Goal: Check status: Check status

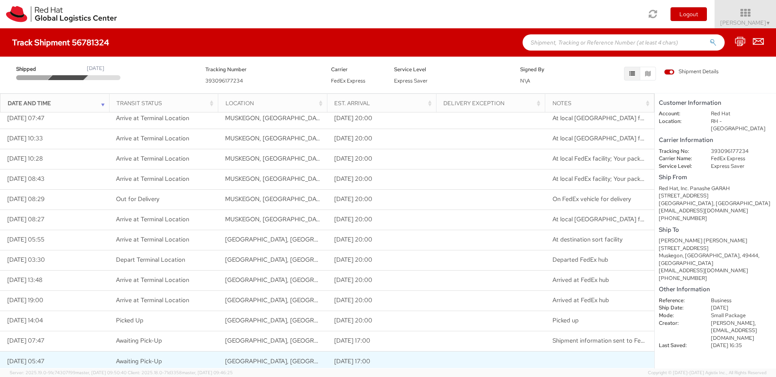
scroll to position [7, 0]
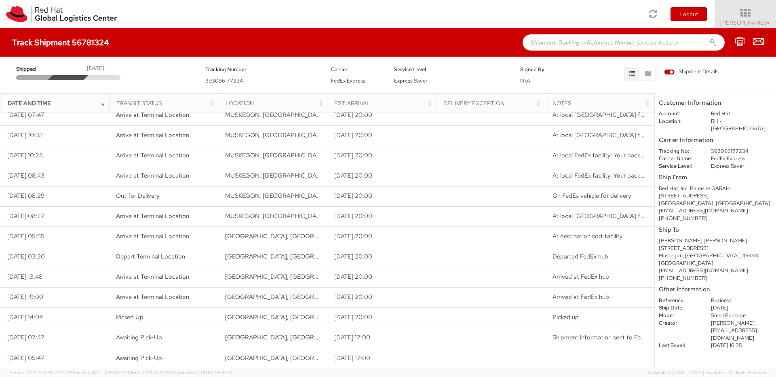
click at [654, 105] on div "Date and Time Transit Status Location Est. Arrival Delivery Exception Notes" at bounding box center [327, 102] width 654 height 19
click at [646, 105] on div "Notes" at bounding box center [601, 103] width 99 height 8
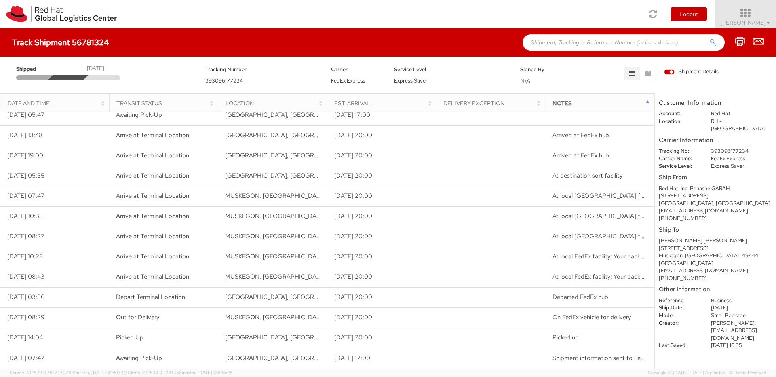
scroll to position [0, 0]
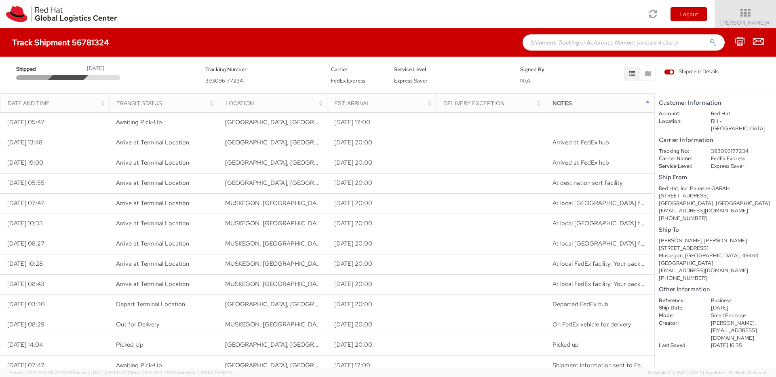
click at [644, 100] on div "Notes" at bounding box center [601, 103] width 99 height 8
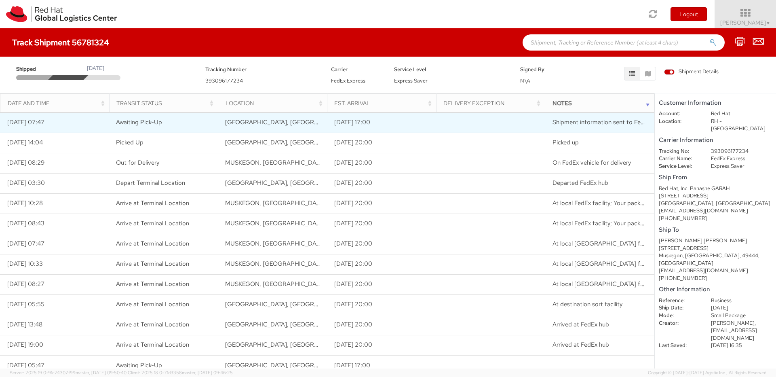
click at [583, 124] on span "Shipment information sent to FedEx" at bounding box center [601, 122] width 98 height 8
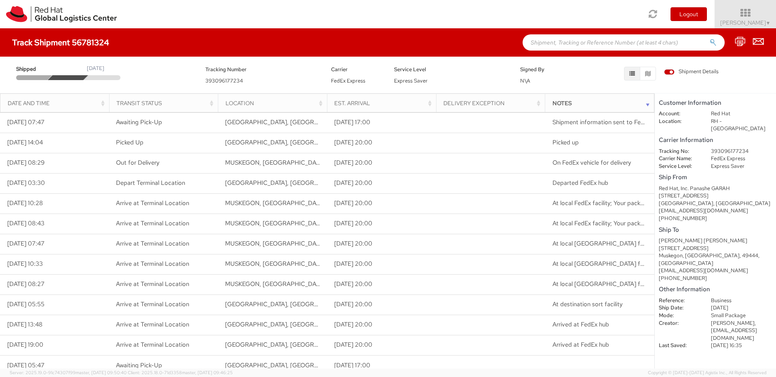
click at [645, 102] on div "Notes" at bounding box center [601, 103] width 99 height 8
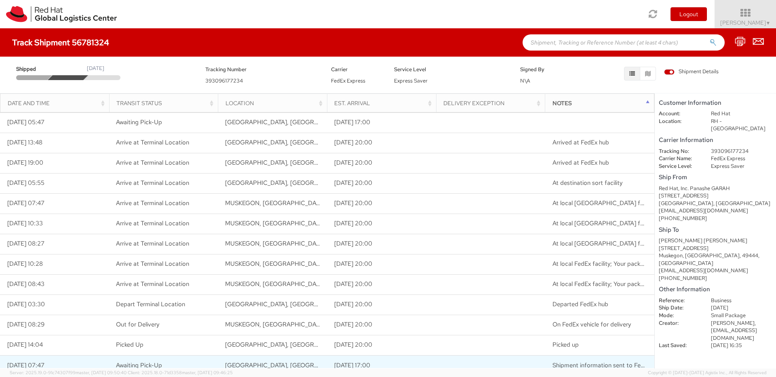
click at [604, 364] on span "Shipment information sent to FedEx" at bounding box center [601, 365] width 98 height 8
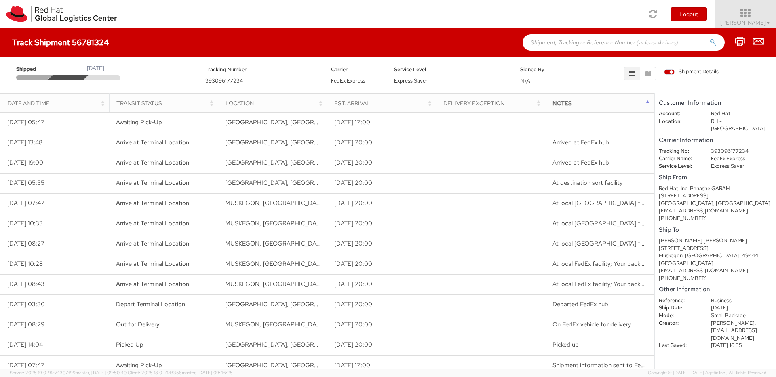
click at [645, 103] on div "Notes" at bounding box center [601, 103] width 99 height 8
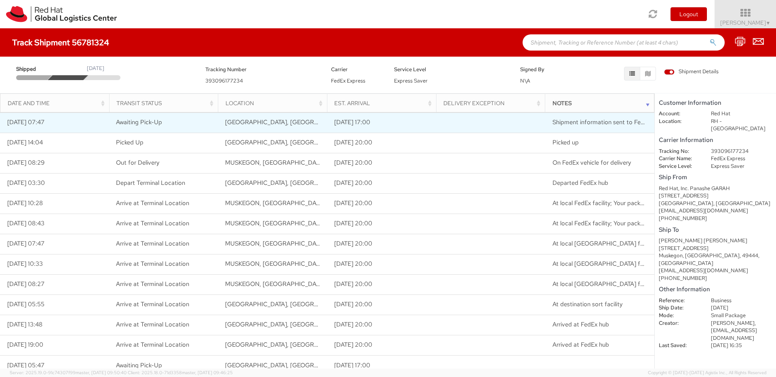
click at [634, 124] on span "Shipment information sent to FedEx" at bounding box center [601, 122] width 98 height 8
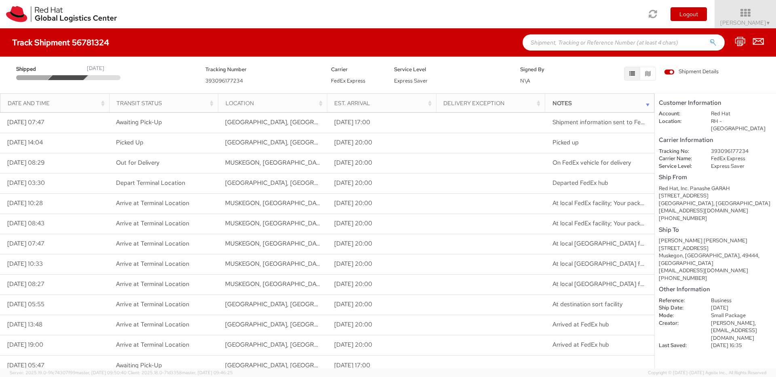
click at [646, 105] on div "Notes" at bounding box center [601, 103] width 99 height 8
click at [100, 104] on div "Date and Time" at bounding box center [57, 103] width 99 height 8
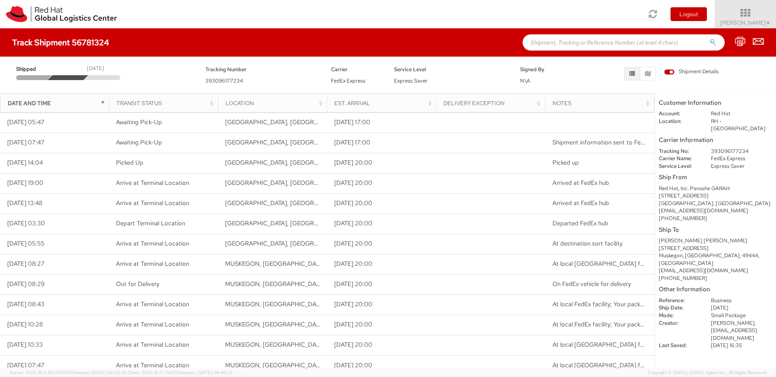
click at [99, 101] on div "Date and Time" at bounding box center [57, 103] width 99 height 8
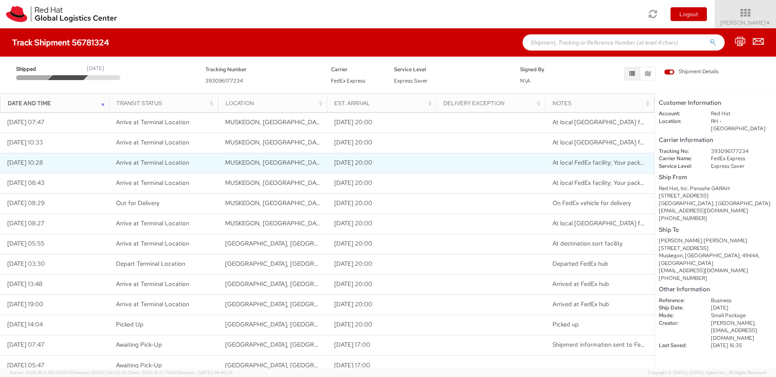
click at [617, 162] on span "At local FedEx facility; Your package is expected to arrive on the scheduled de…" at bounding box center [671, 162] width 239 height 8
drag, startPoint x: 615, startPoint y: 163, endPoint x: 647, endPoint y: 160, distance: 32.4
click at [647, 160] on span "At local FedEx facility; Your package is expected to arrive on the scheduled de…" at bounding box center [671, 162] width 239 height 8
click at [28, 164] on td "[DATE] 10:28" at bounding box center [54, 163] width 109 height 20
click at [147, 161] on span "Arrive at Terminal Location" at bounding box center [152, 162] width 73 height 8
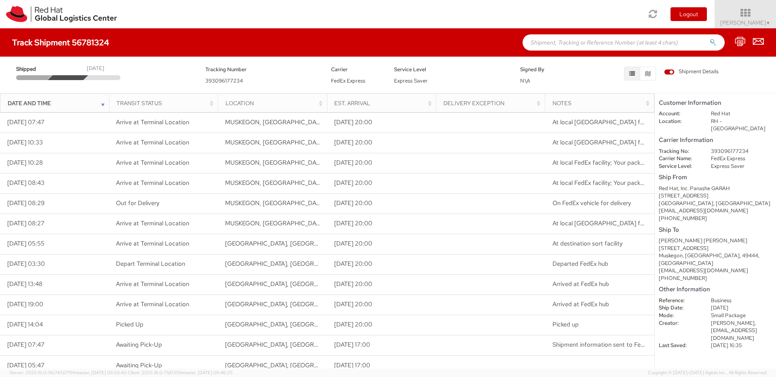
click at [559, 99] on div "Notes" at bounding box center [601, 103] width 99 height 8
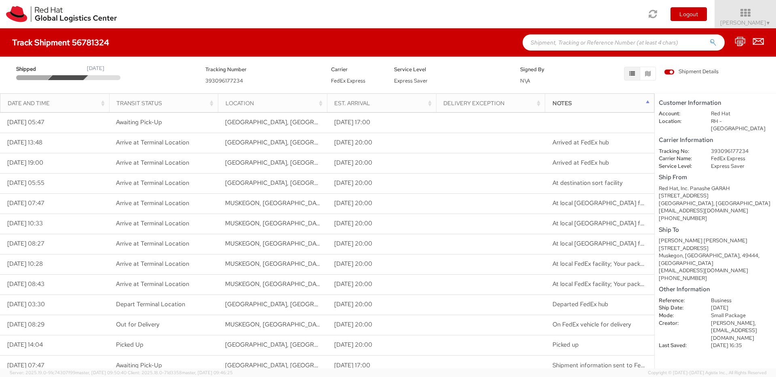
click at [559, 99] on th "Notes" at bounding box center [599, 102] width 109 height 19
click at [556, 106] on div "Notes" at bounding box center [601, 103] width 99 height 8
click at [27, 101] on div "Date and Time" at bounding box center [57, 103] width 99 height 8
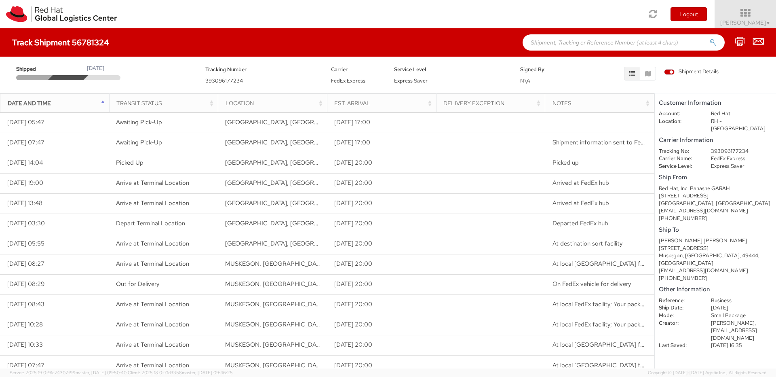
click at [42, 103] on div "Date and Time" at bounding box center [57, 103] width 99 height 8
